Goal: Task Accomplishment & Management: Manage account settings

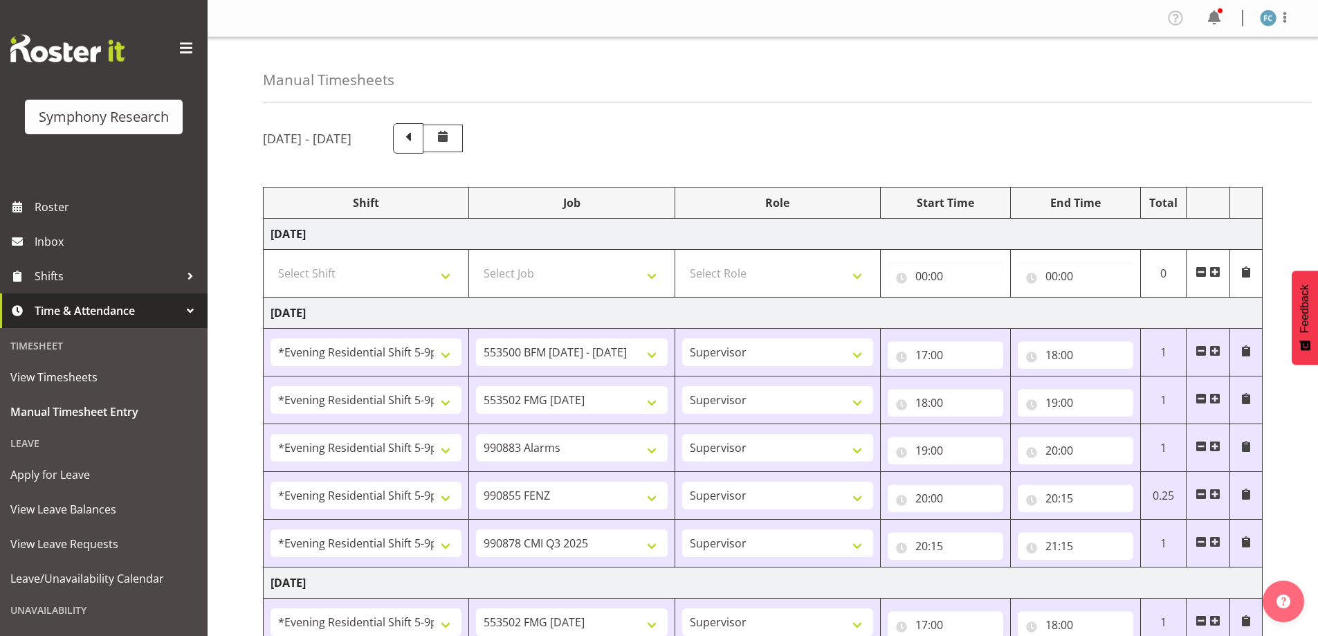
select select "48116"
select select "10242"
select select "48116"
select select "10458"
select select "48116"
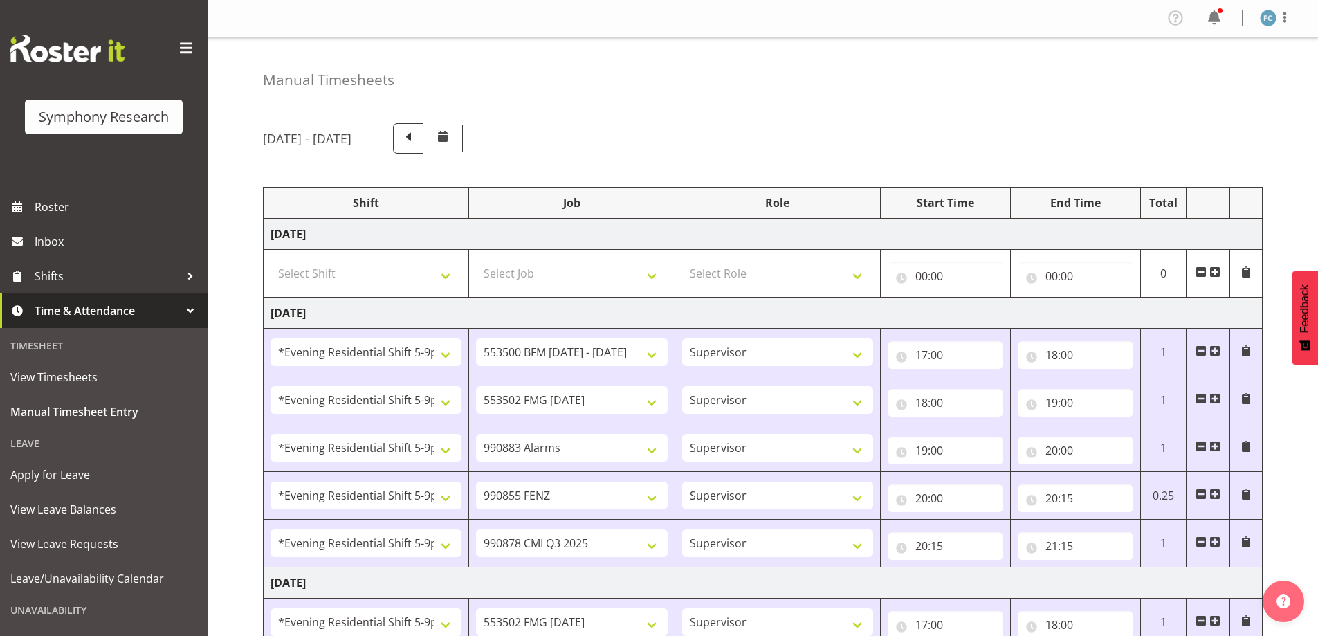
select select "10420"
select select "48116"
select select "9636"
select select "48116"
select select "10239"
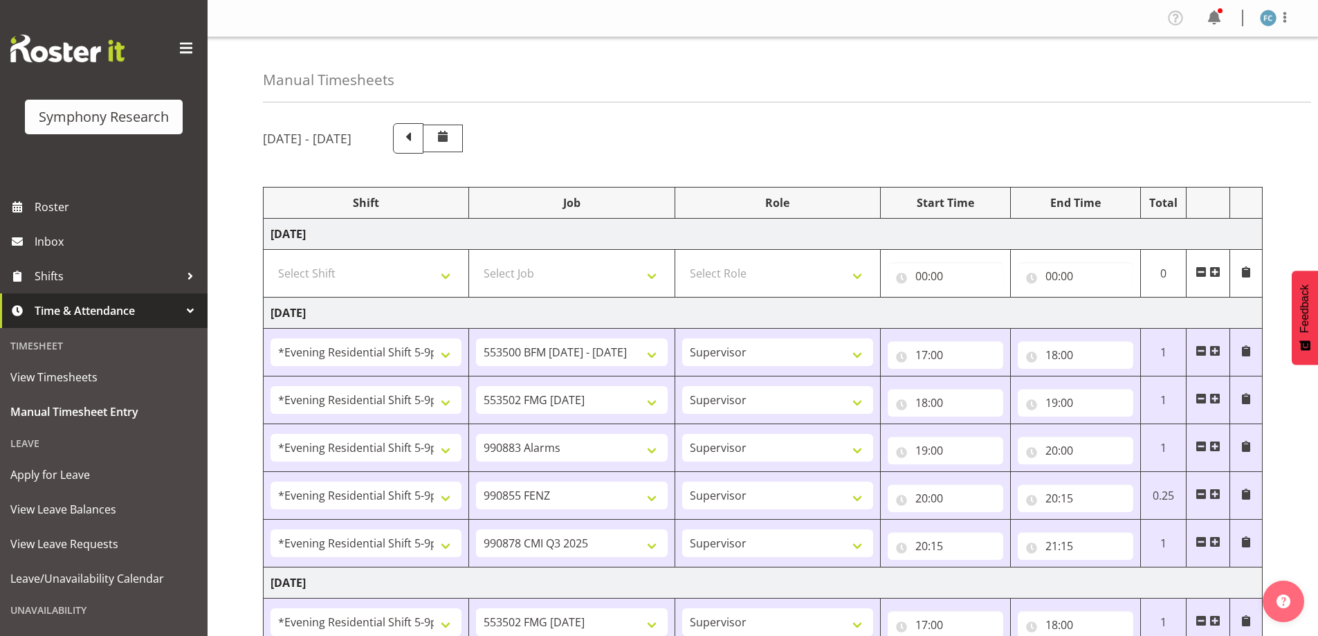
select select "48116"
select select "10458"
select select "48116"
select select "10239"
select select "57511"
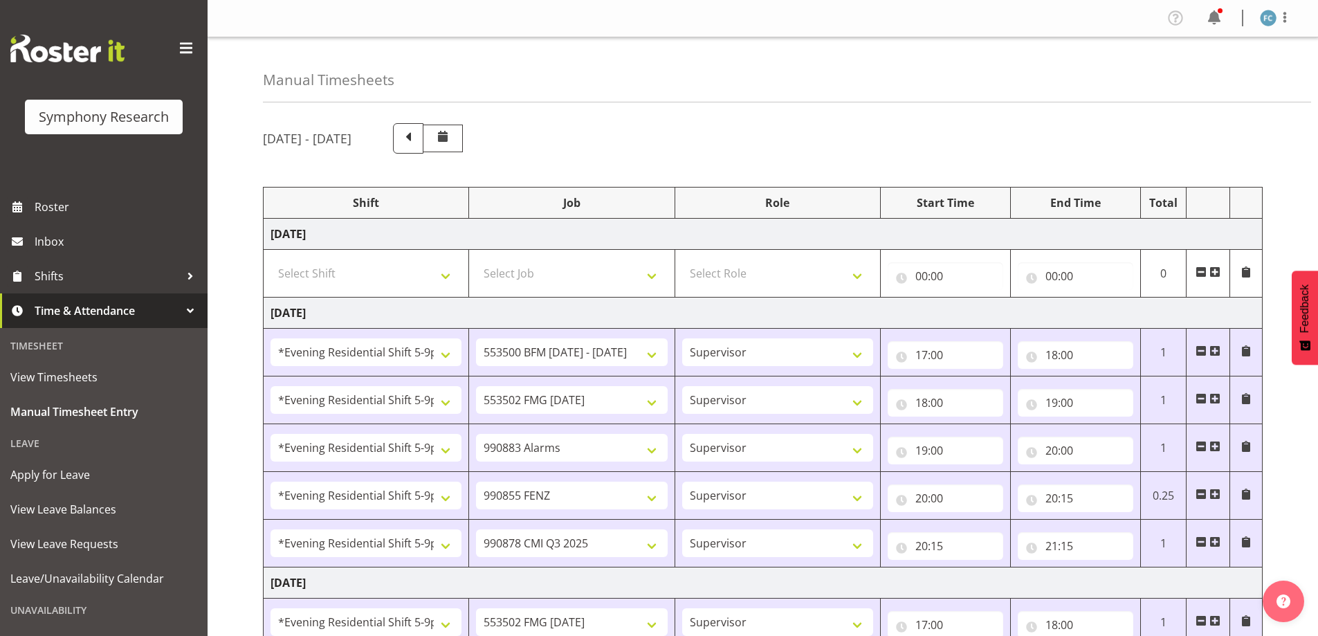
select select "10499"
click at [1266, 17] on img at bounding box center [1268, 18] width 17 height 17
click at [1221, 72] on link "Log Out" at bounding box center [1227, 72] width 133 height 25
